Goal: Download file/media

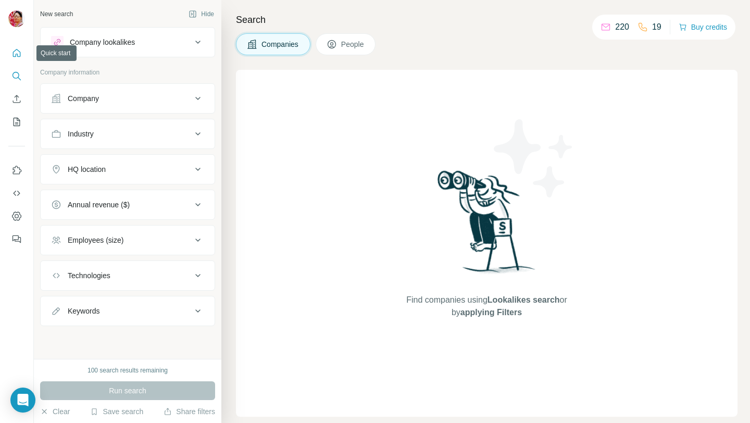
click at [17, 54] on icon "Quick start" at bounding box center [17, 53] width 8 height 8
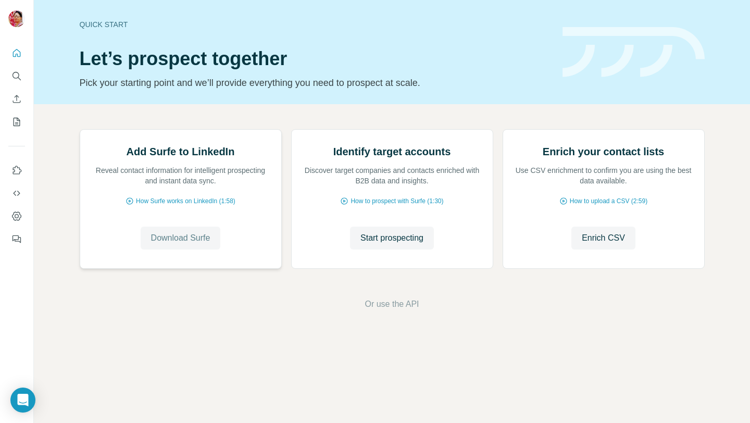
click at [181, 244] on span "Download Surfe" at bounding box center [180, 238] width 59 height 13
click at [389, 244] on span "Start prospecting" at bounding box center [391, 238] width 63 height 13
